Goal: Obtain resource: Download file/media

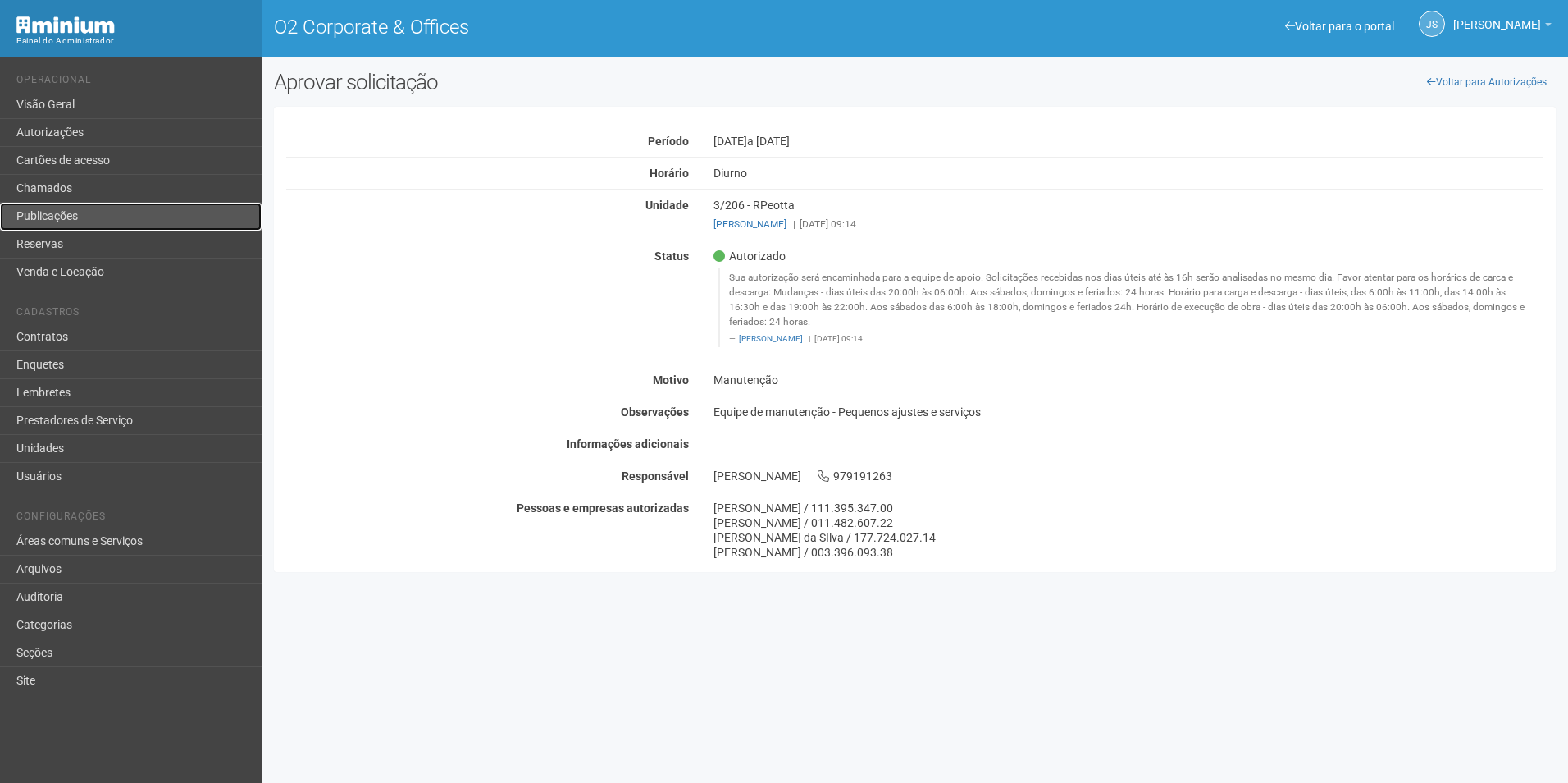
drag, startPoint x: 66, startPoint y: 211, endPoint x: 51, endPoint y: 220, distance: 17.5
click at [51, 220] on link "Publicações" at bounding box center [130, 217] width 261 height 28
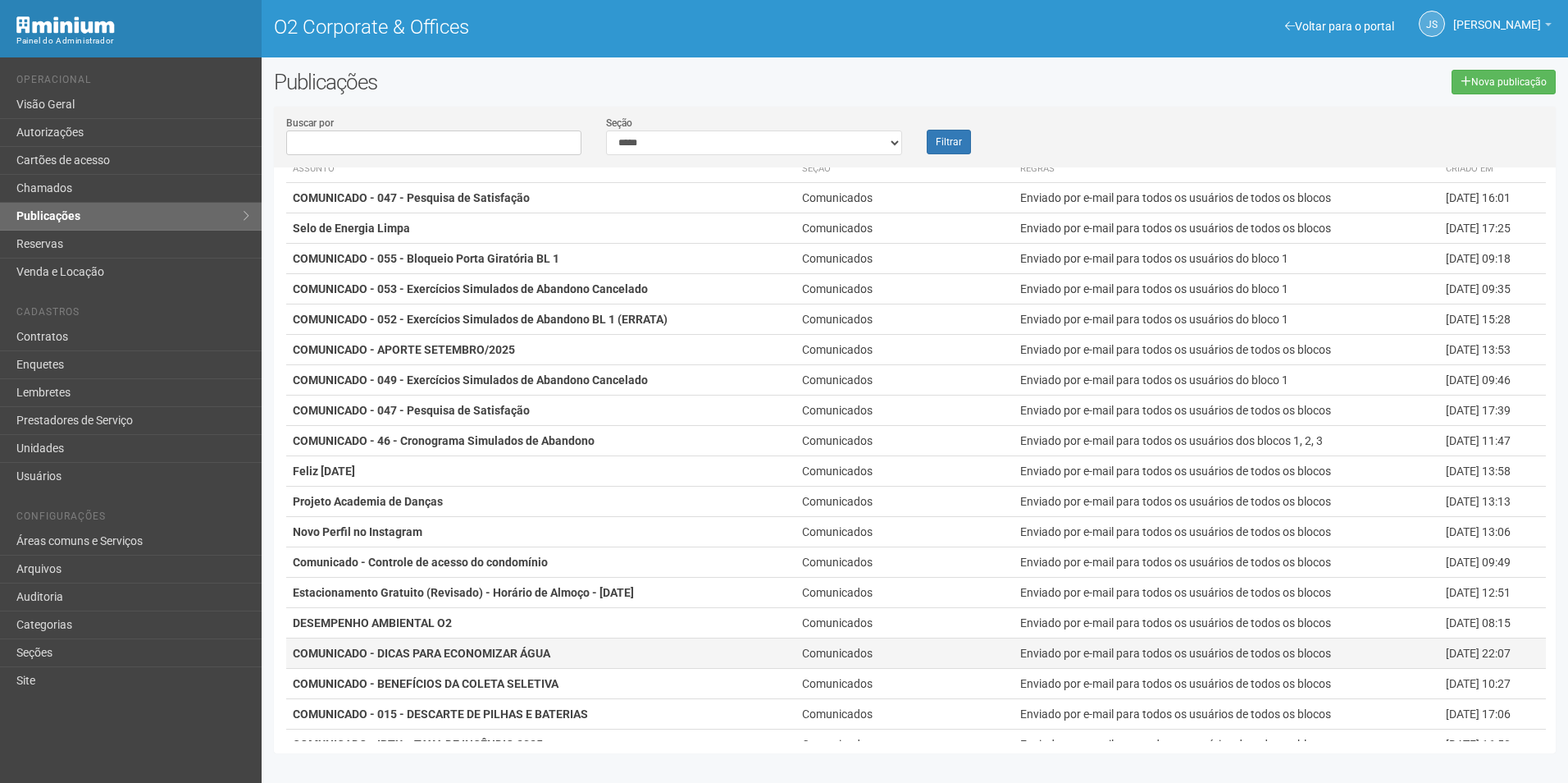
scroll to position [118, 0]
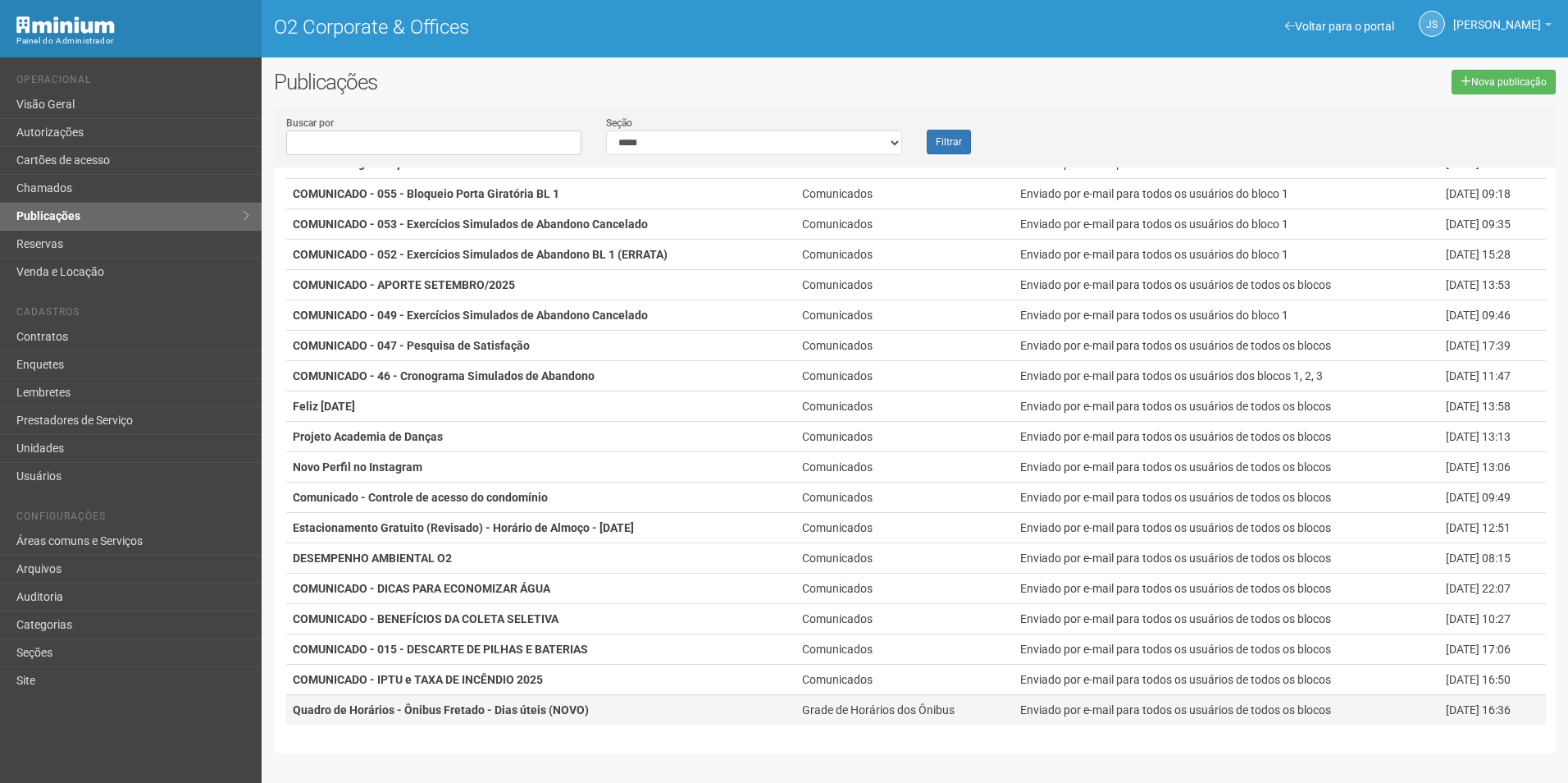
click at [446, 712] on strong "Quadro de Horários - Ônibus Fretado - Dias úteis (NOVO)" at bounding box center [441, 710] width 296 height 13
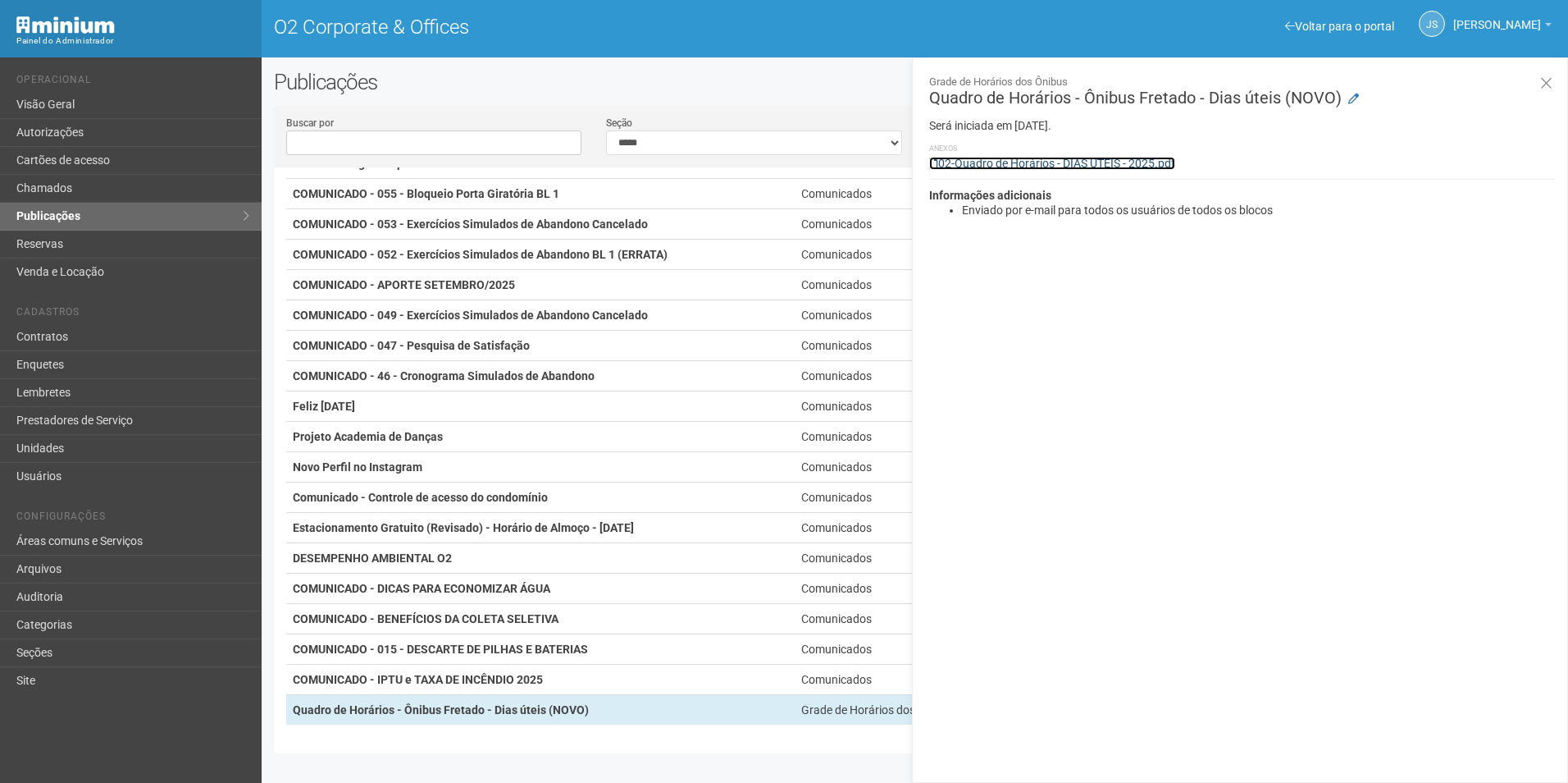
click at [1104, 162] on link "02-Quadro de Horários - DIAS ÚTEIS - 2025.pdf" at bounding box center [1052, 163] width 246 height 13
click at [1248, 281] on div "Grade de Horários dos Ônibus Quadro de Horários - Ônibus Fretado - Dias úteis (…" at bounding box center [1239, 420] width 656 height 725
